Goal: Transaction & Acquisition: Purchase product/service

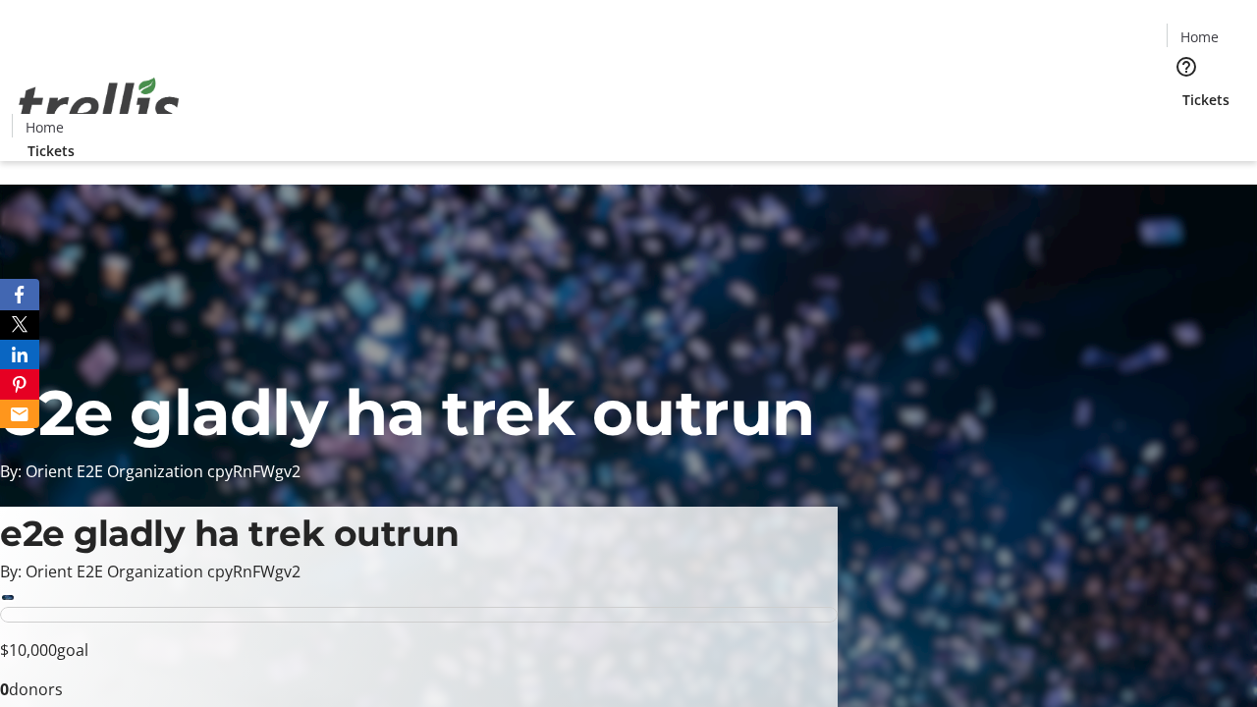
click at [1182, 89] on span "Tickets" at bounding box center [1205, 99] width 47 height 21
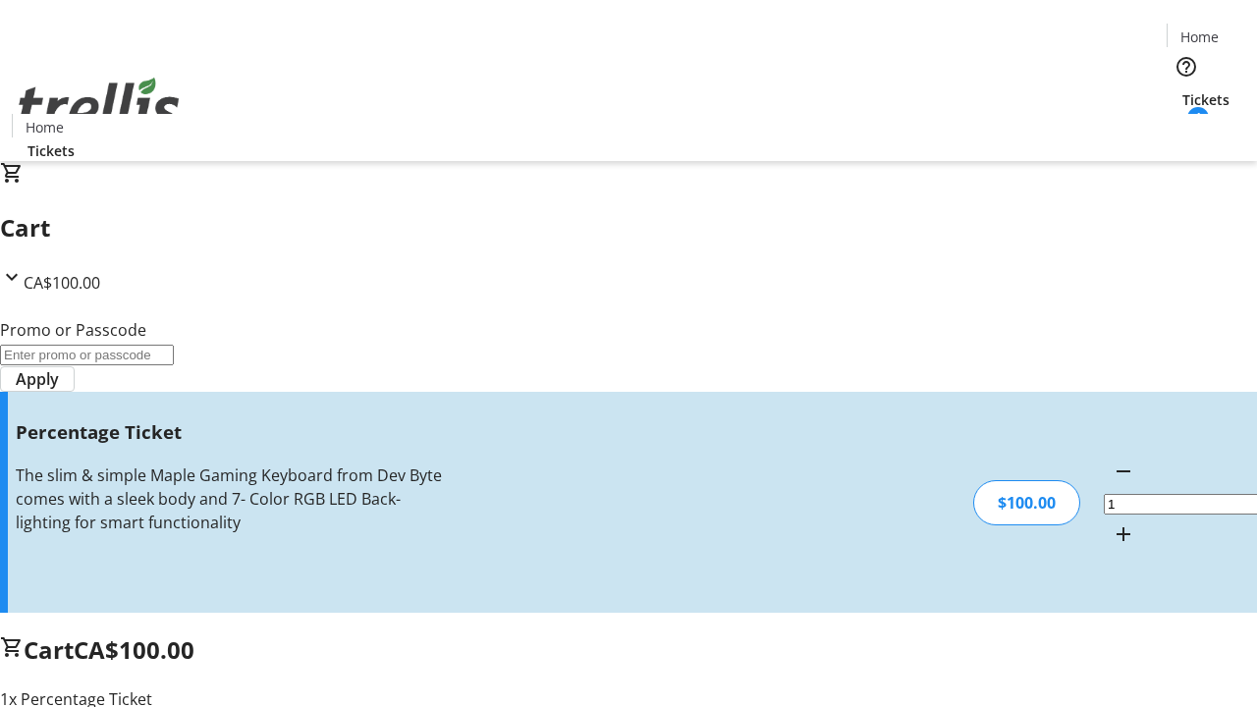
type input "FOO"
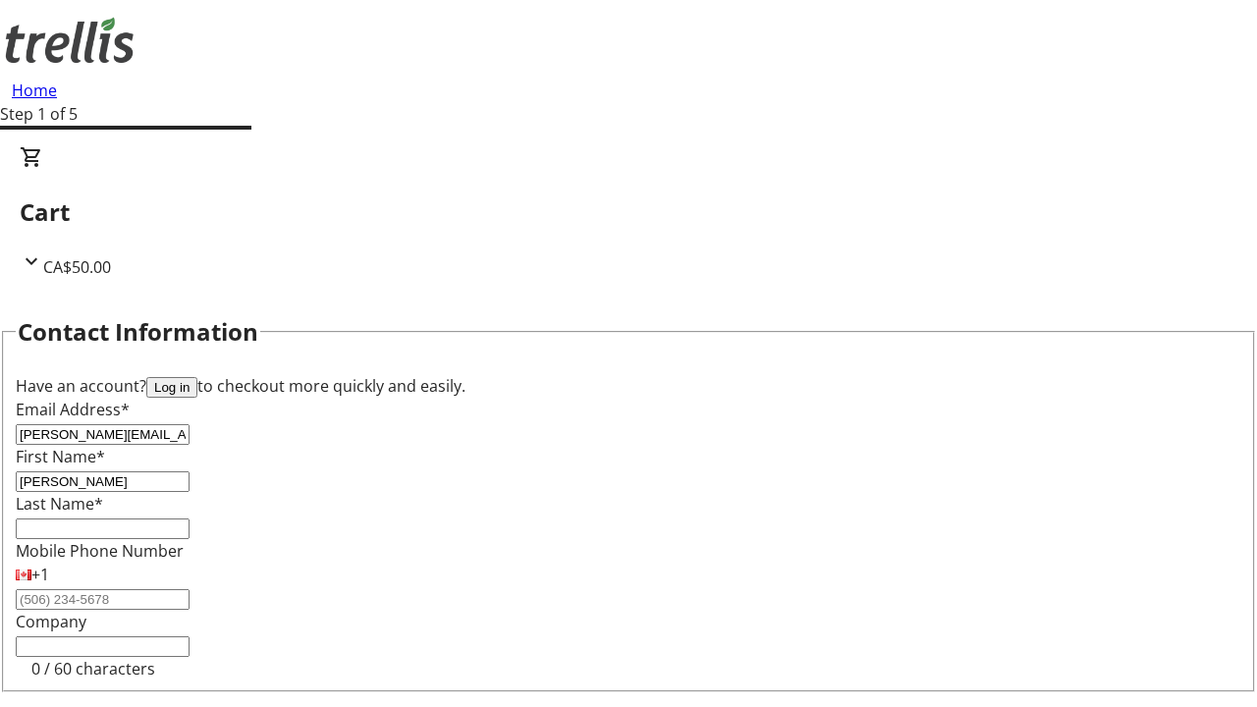
type input "[PERSON_NAME]"
type input "Little"
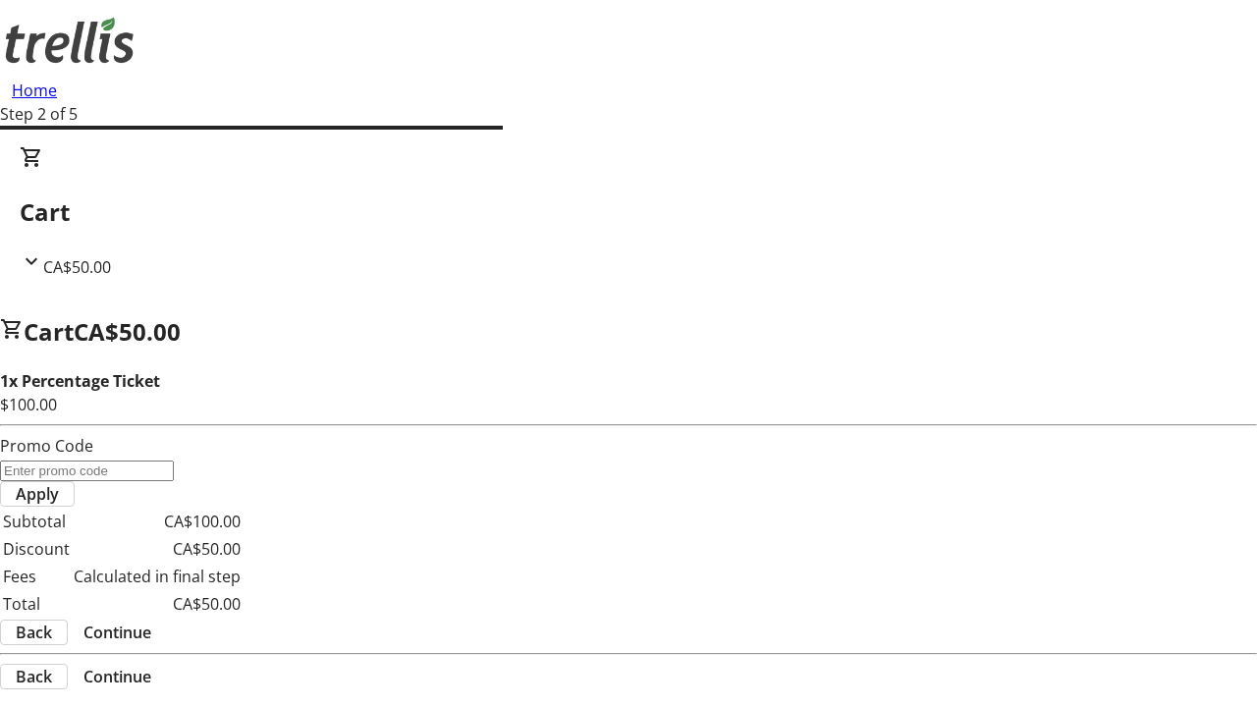
click at [151, 621] on span "Continue" at bounding box center [117, 633] width 68 height 24
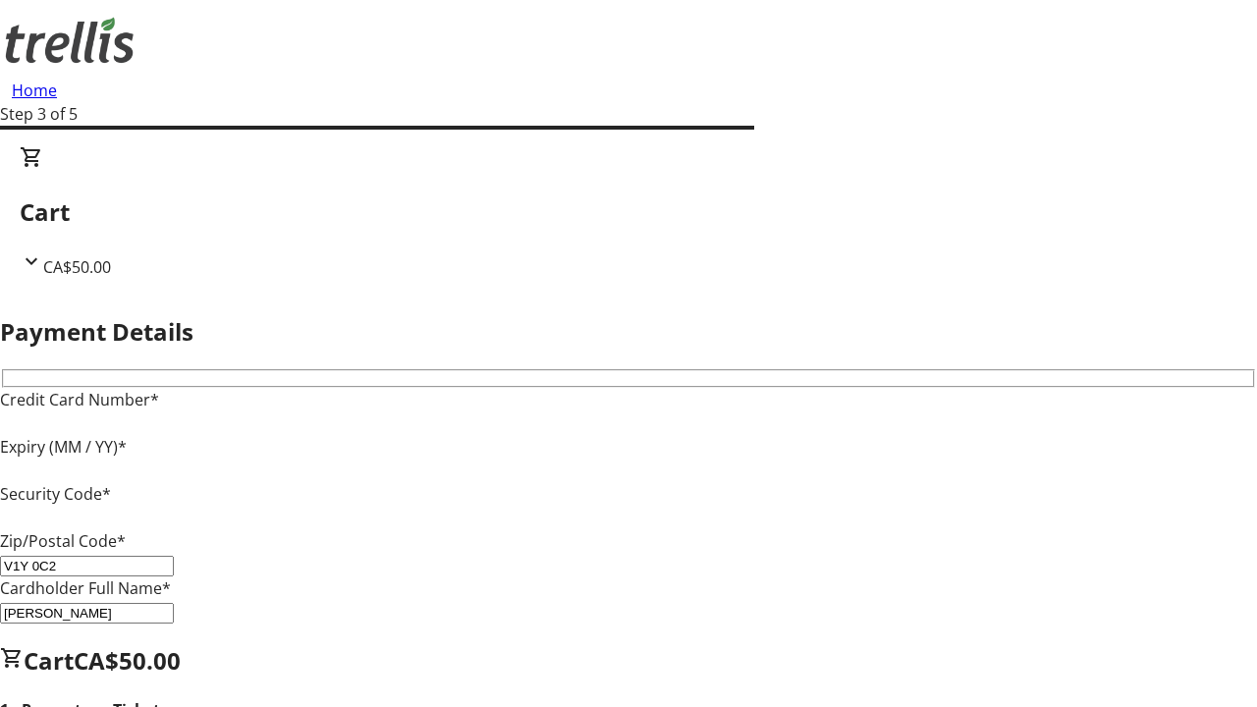
type input "V1Y 0C2"
